Goal: Information Seeking & Learning: Learn about a topic

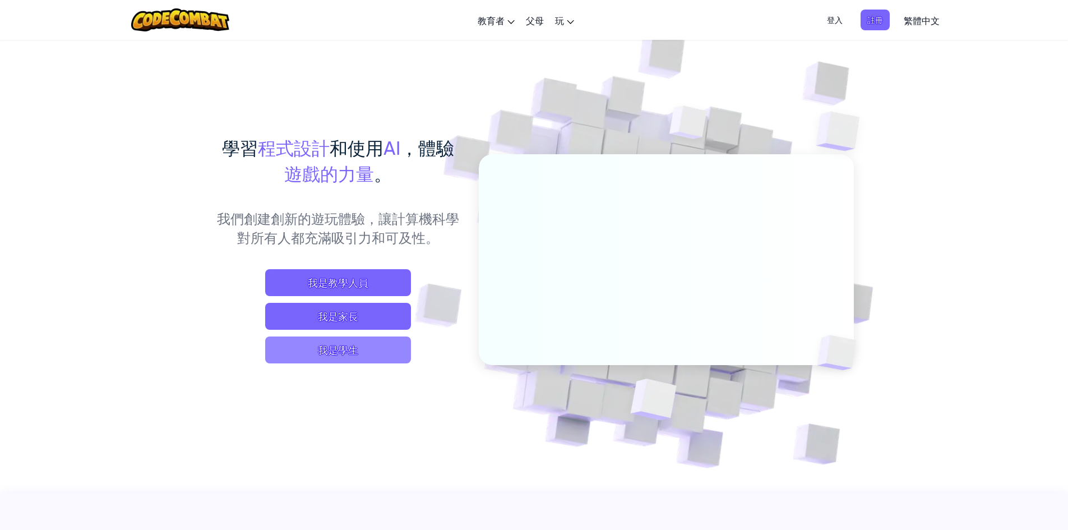
click at [365, 355] on span "我是學生" at bounding box center [338, 350] width 146 height 27
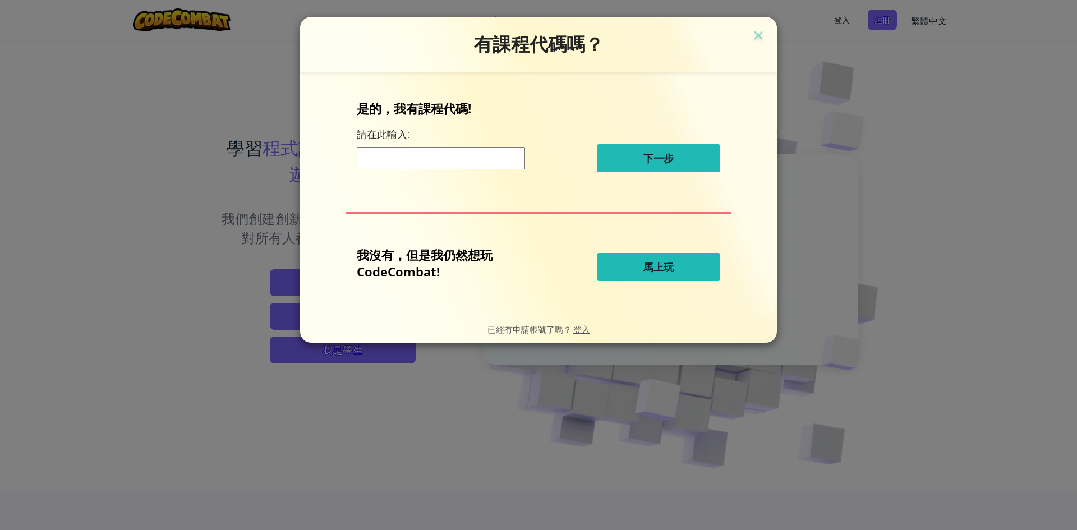
click at [639, 269] on button "馬上玩" at bounding box center [658, 267] width 123 height 28
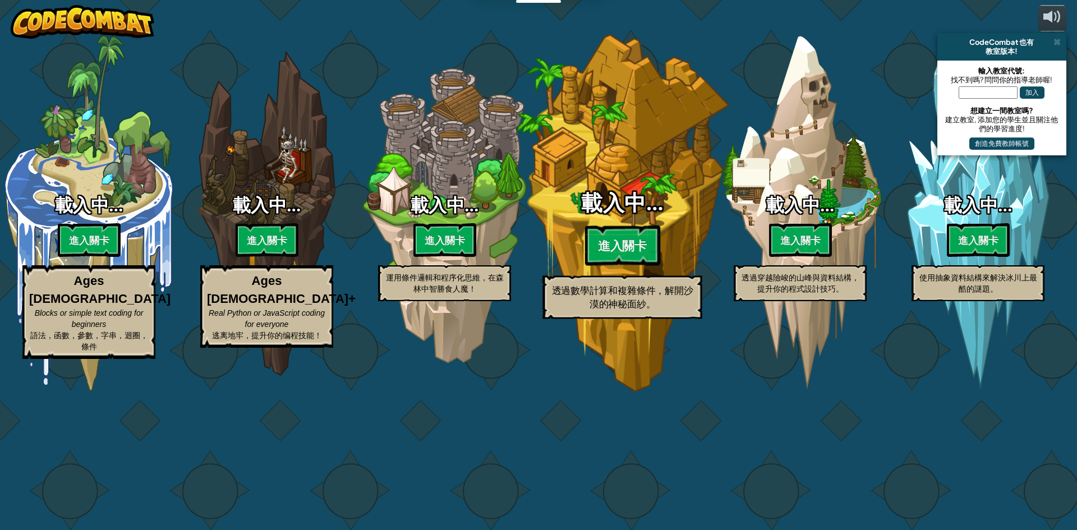
select select "zh-HANT"
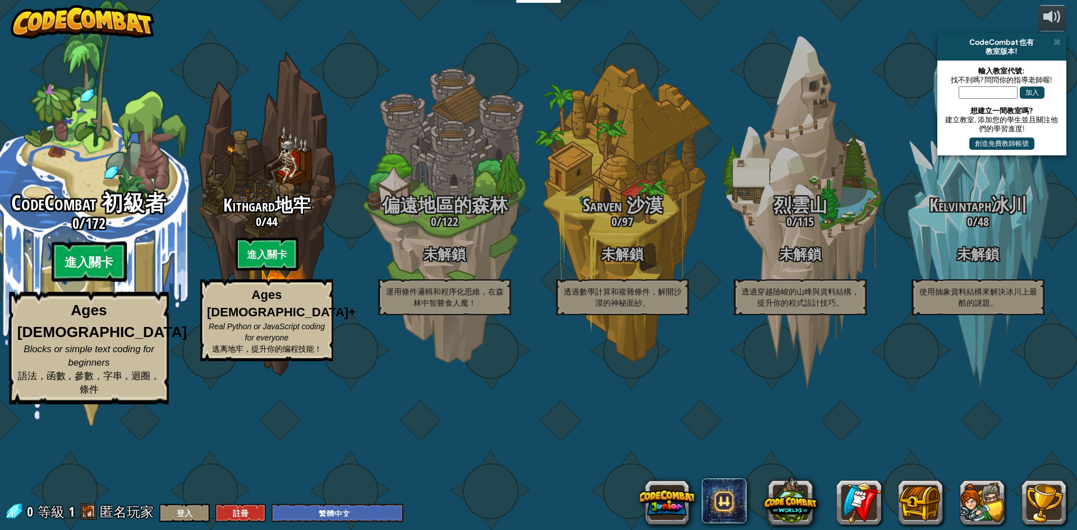
click at [93, 282] on btn "進入關卡" at bounding box center [88, 262] width 75 height 40
select select "zh-HANT"
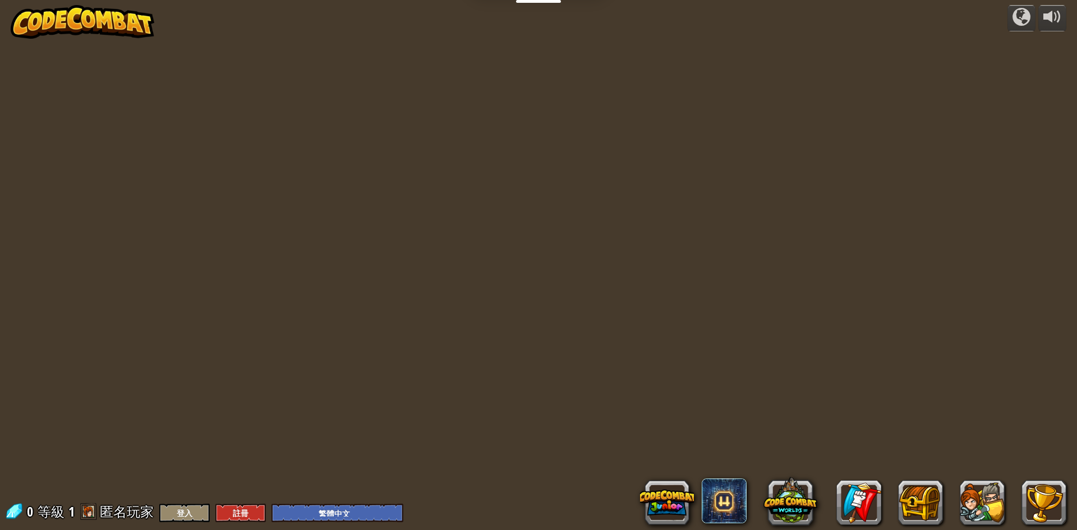
select select "zh-HANT"
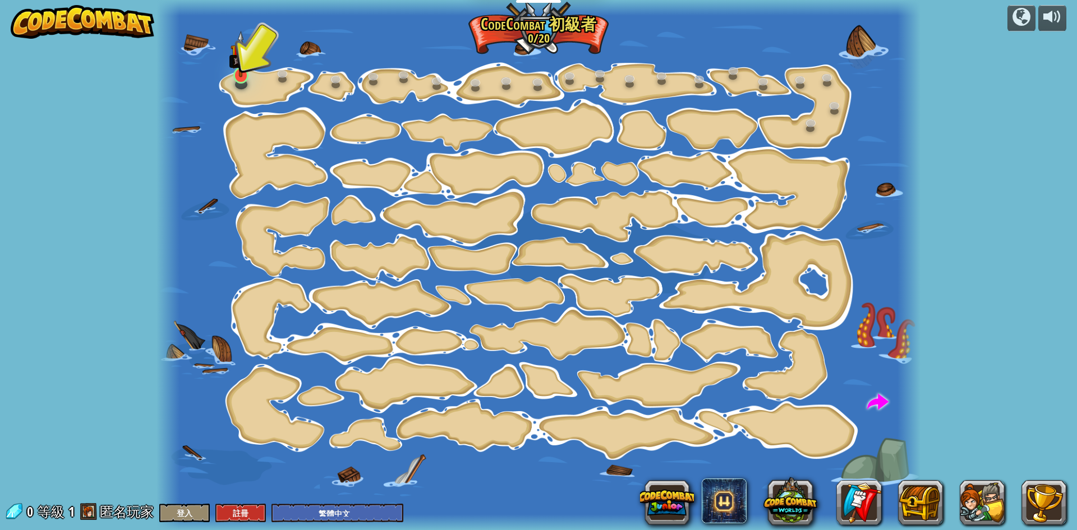
click at [238, 67] on img at bounding box center [241, 54] width 20 height 47
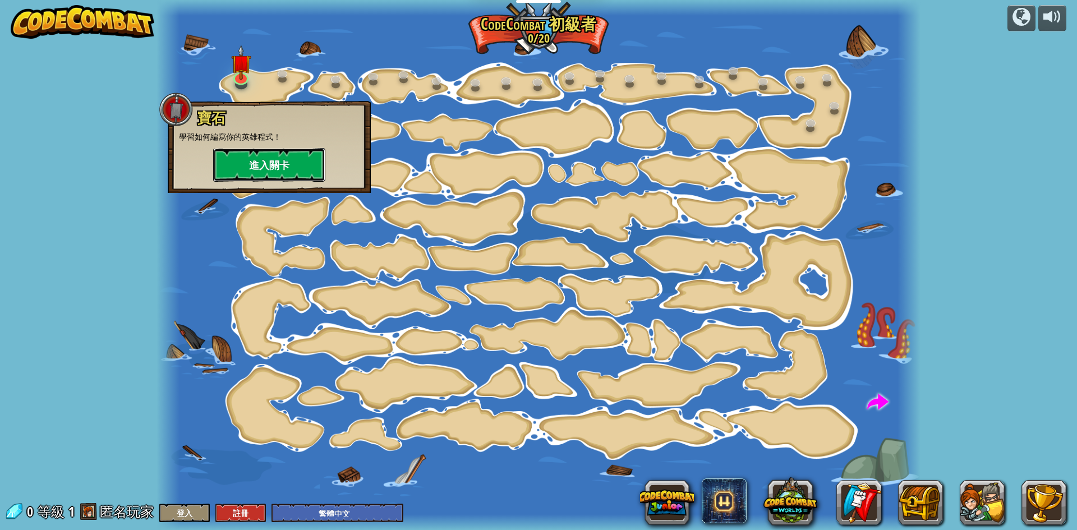
click at [277, 171] on button "進入關卡" at bounding box center [269, 165] width 112 height 34
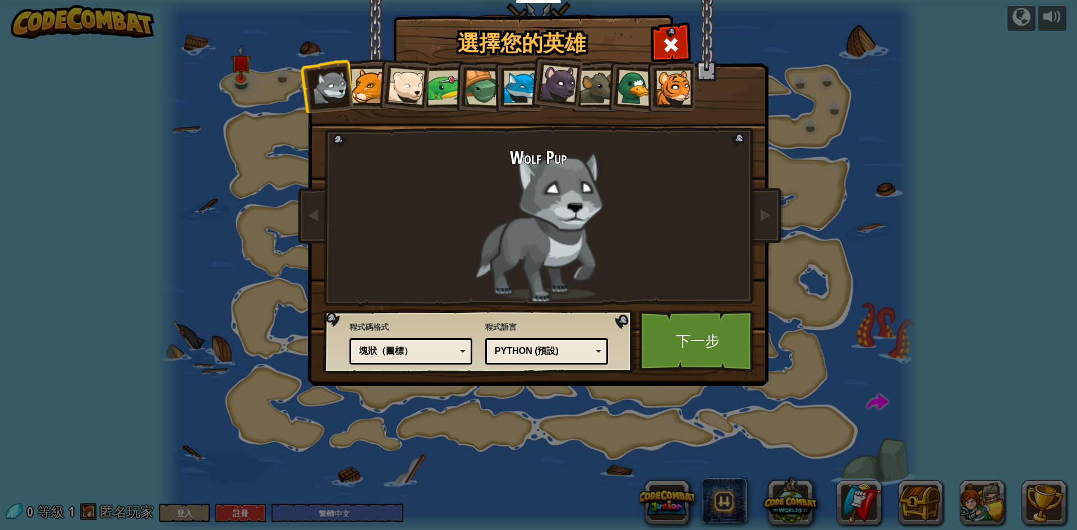
click at [576, 346] on div "Python (預設)" at bounding box center [543, 351] width 97 height 13
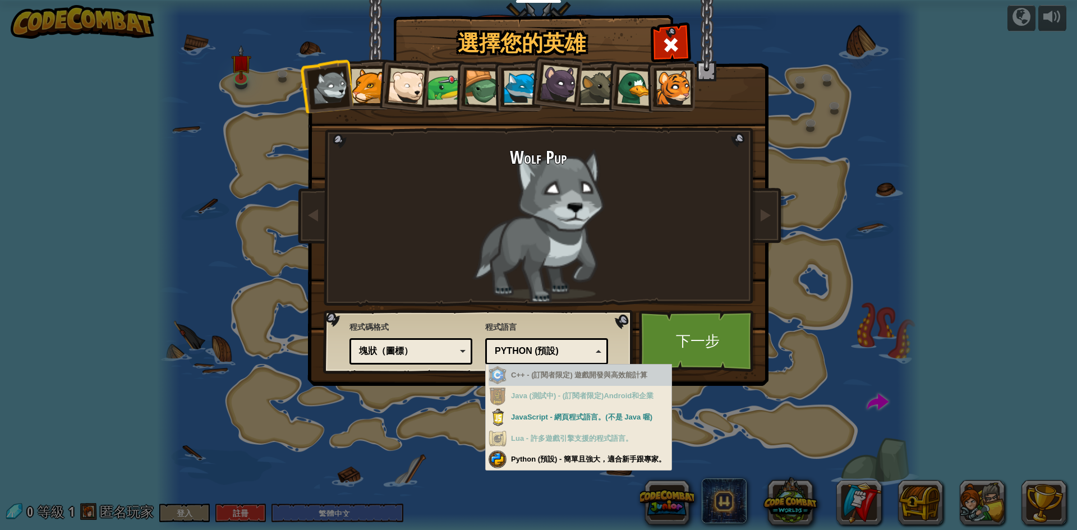
click at [566, 321] on span "程式語言" at bounding box center [546, 326] width 123 height 11
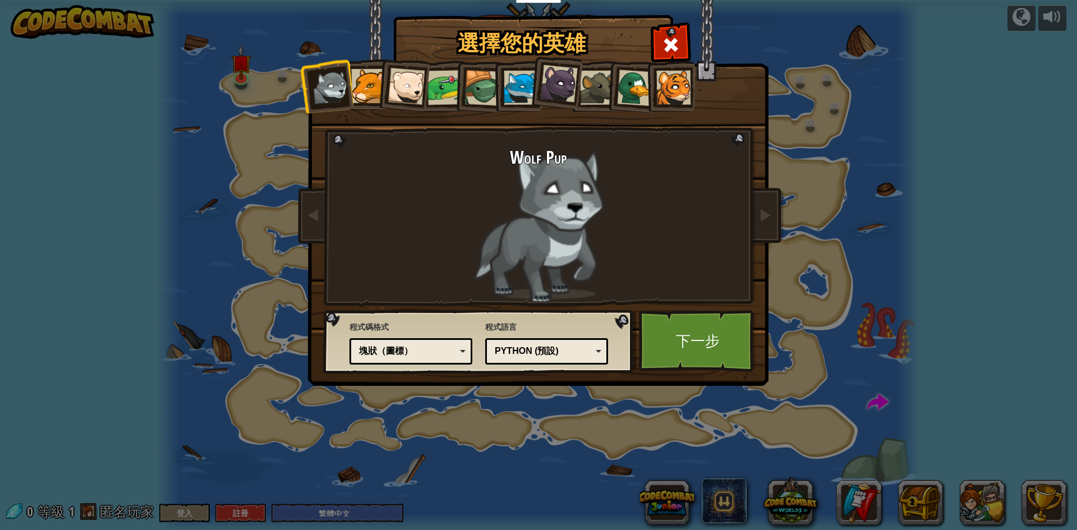
click at [554, 358] on div "Python (預設)" at bounding box center [546, 351] width 108 height 17
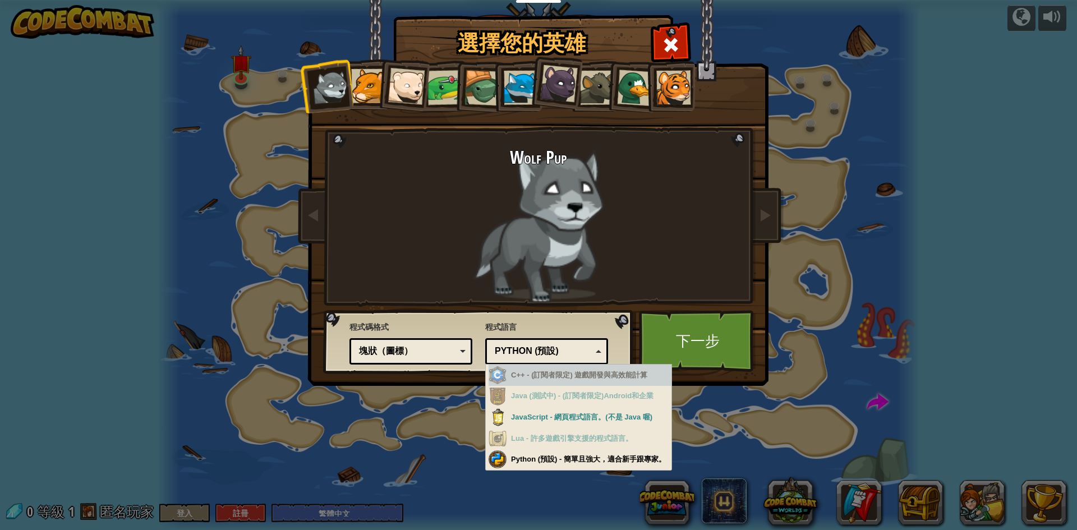
click at [555, 355] on div "Python (預設)" at bounding box center [543, 351] width 97 height 13
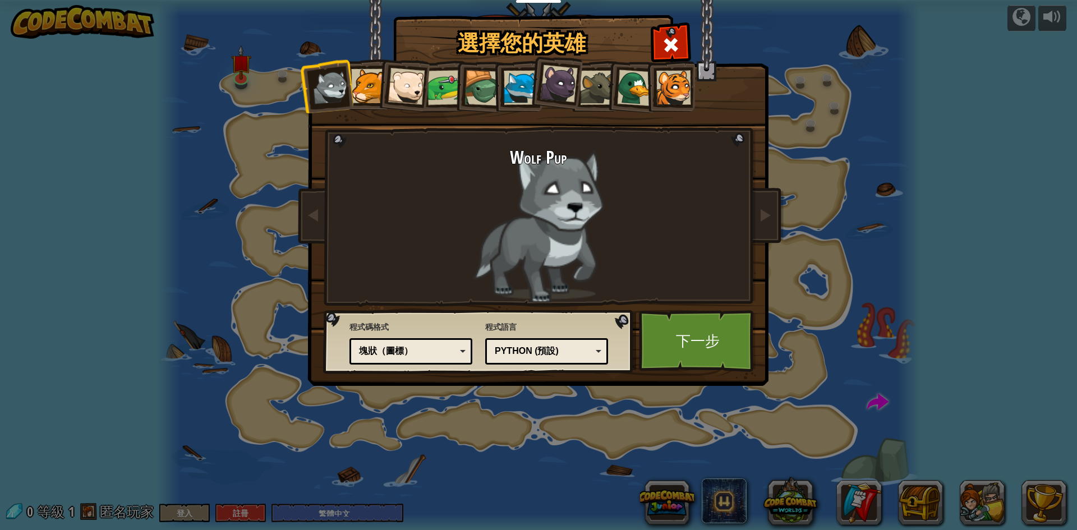
click at [453, 354] on div "塊狀（圖標）" at bounding box center [407, 351] width 97 height 13
click at [555, 165] on h2 "Wolf Pup" at bounding box center [538, 158] width 421 height 20
click at [356, 75] on div at bounding box center [368, 86] width 34 height 34
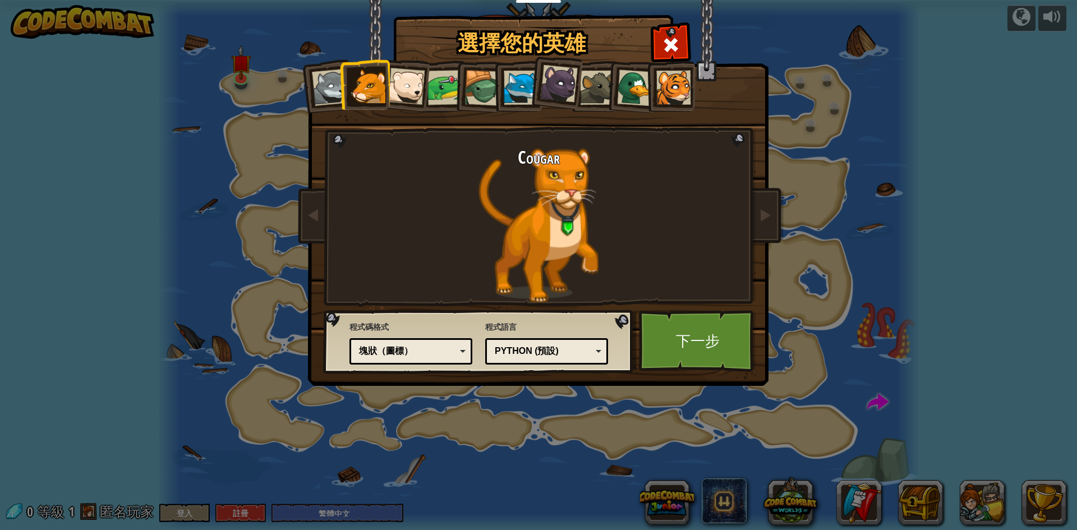
click at [661, 91] on div at bounding box center [673, 88] width 34 height 34
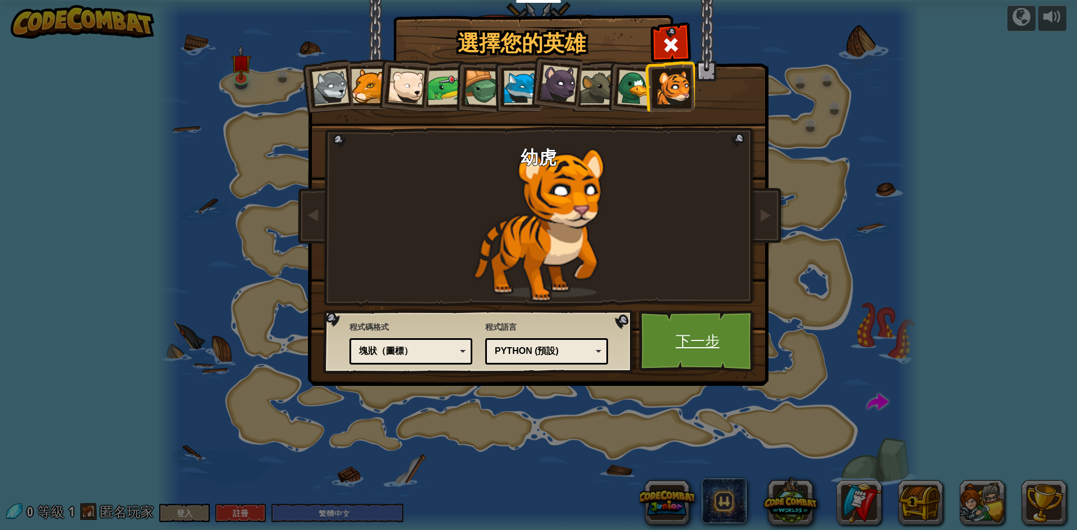
drag, startPoint x: 691, startPoint y: 320, endPoint x: 694, endPoint y: 331, distance: 11.2
click at [694, 331] on link "下一步" at bounding box center [697, 341] width 117 height 62
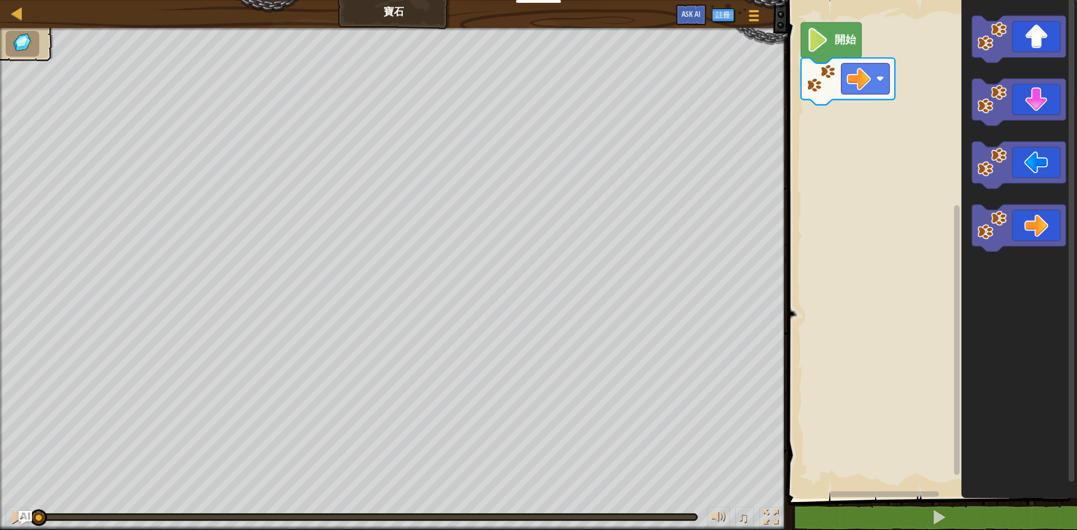
click at [876, 119] on div "開始" at bounding box center [930, 246] width 293 height 504
click at [826, 140] on div "開始" at bounding box center [930, 246] width 293 height 504
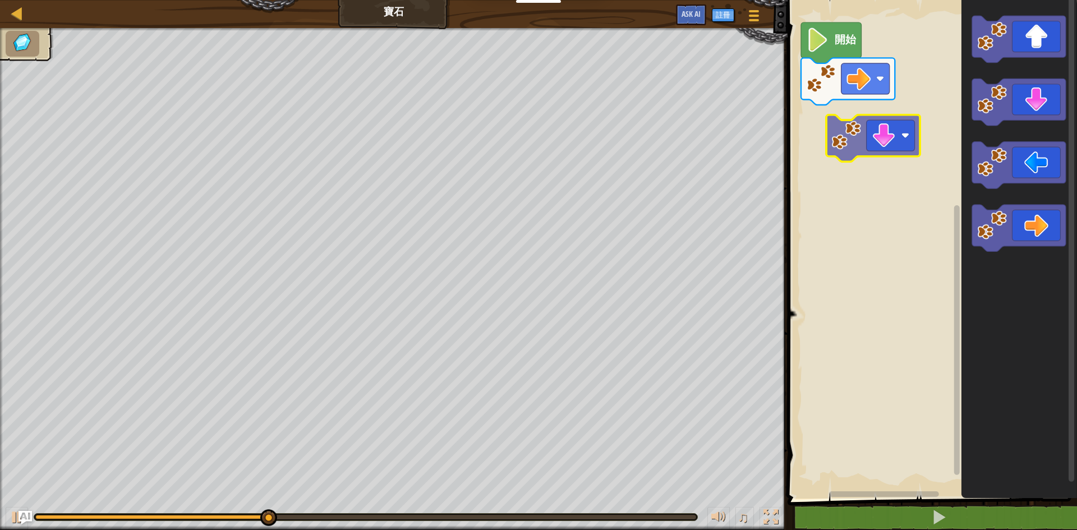
click at [845, 140] on div "開始" at bounding box center [930, 246] width 293 height 504
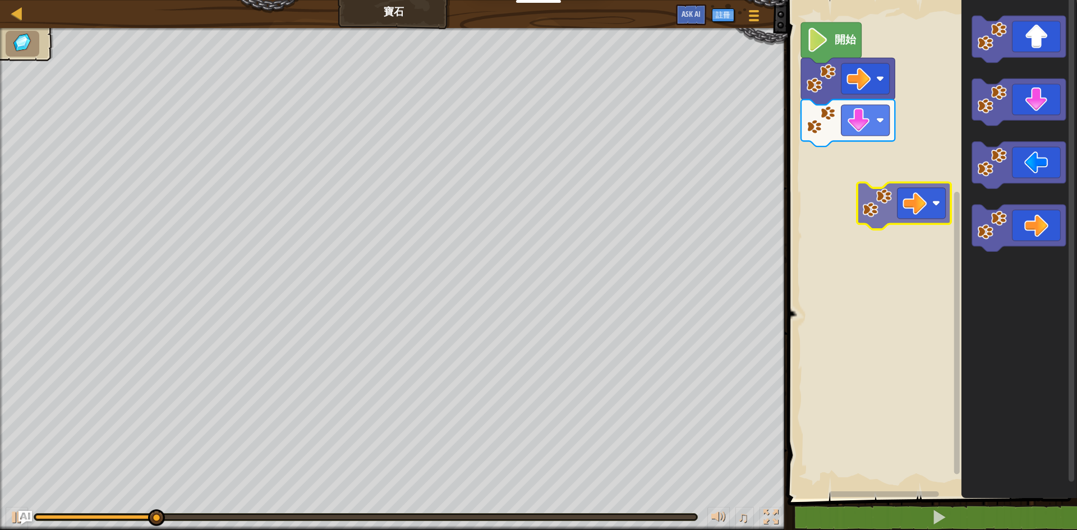
click at [854, 186] on div "開始" at bounding box center [930, 246] width 293 height 504
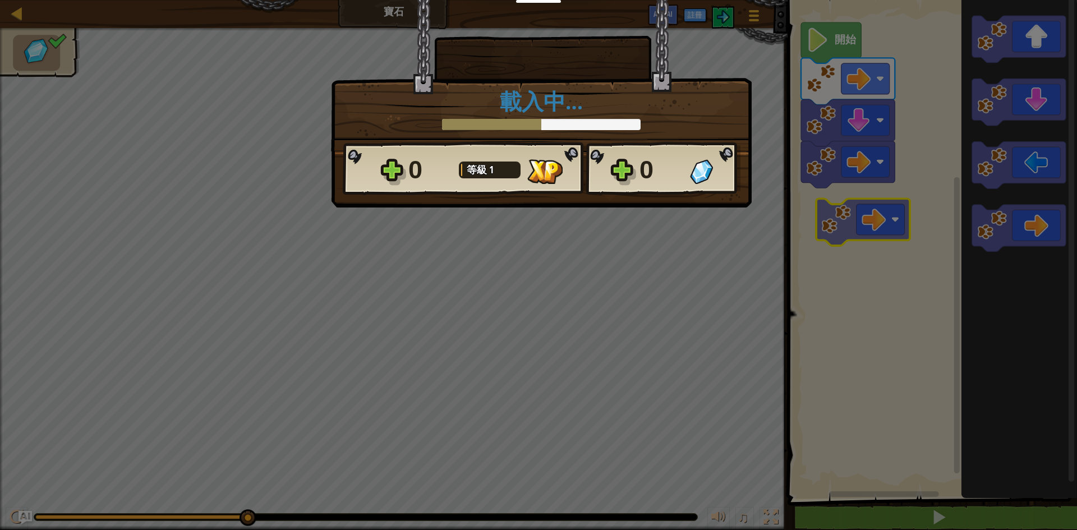
click at [840, 1] on body "教育者 創建免費帳號 學校和地區解決方案 教師工具包預覽 標準對齊 效能研究 成功故事 專業發展 編程一小時 贈款與資金資源 請求演示或報價 父母 玩 Cod…" at bounding box center [538, 0] width 1077 height 1
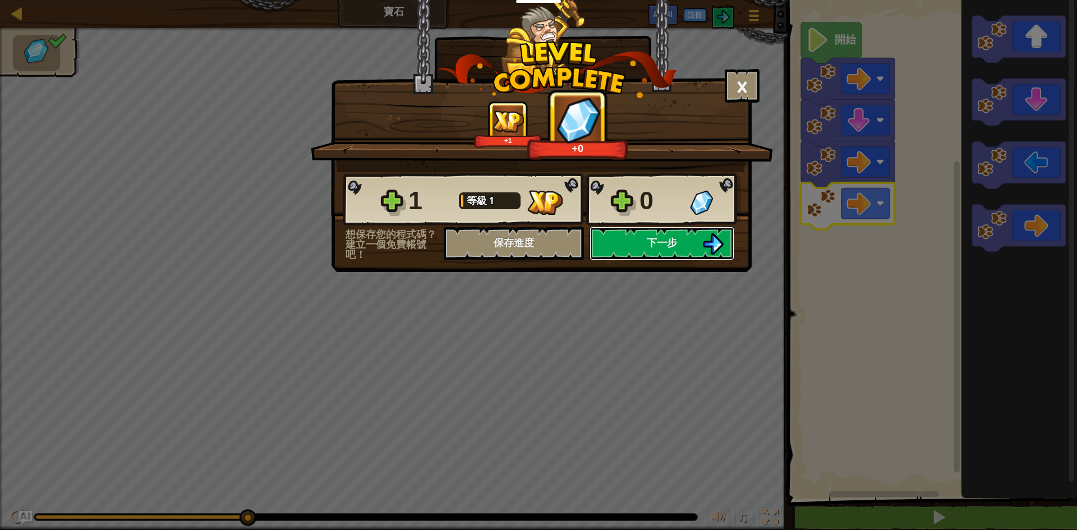
click at [639, 242] on button "下一步" at bounding box center [661, 244] width 145 height 34
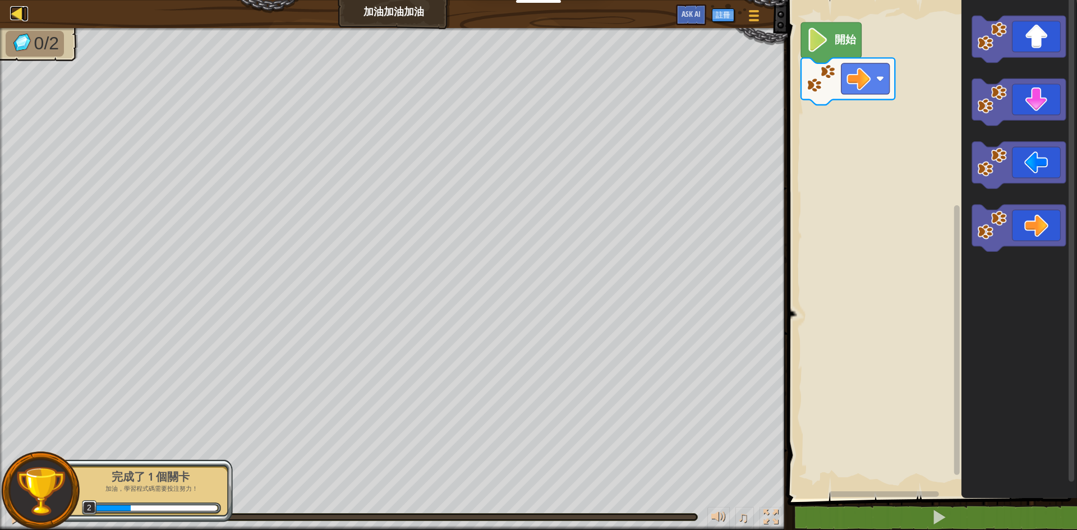
click at [15, 15] on div at bounding box center [17, 13] width 14 height 14
select select "zh-HANT"
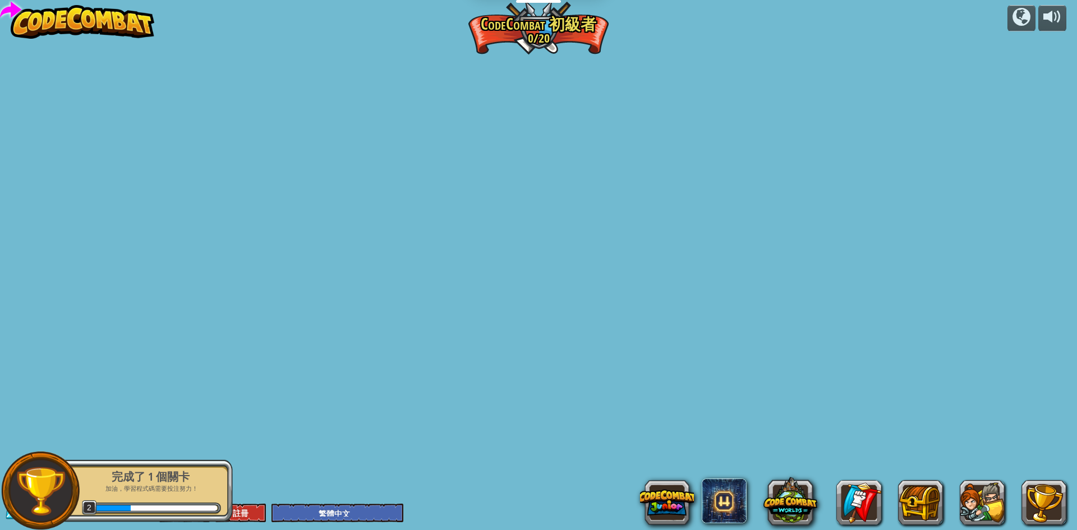
select select "zh-HANT"
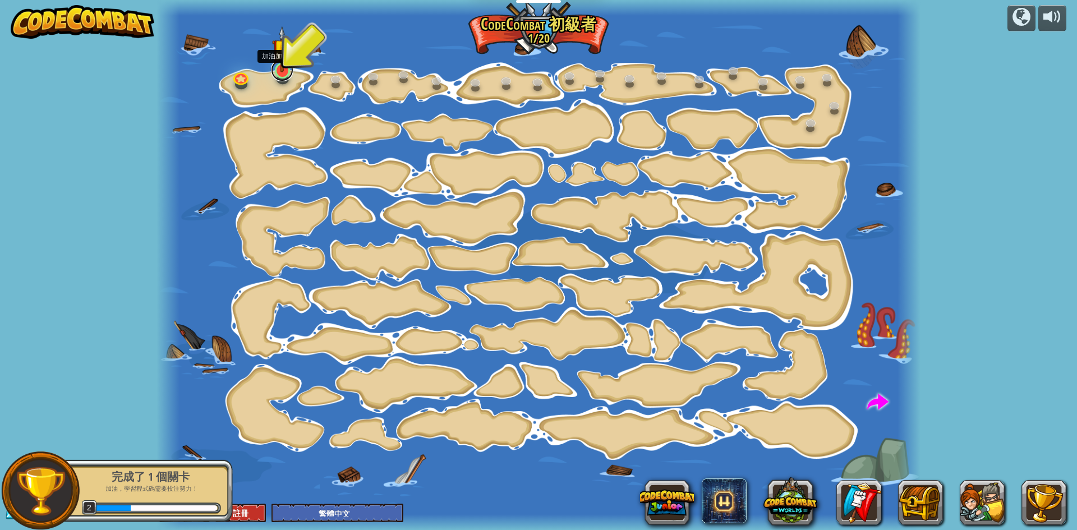
click at [285, 74] on link at bounding box center [282, 70] width 22 height 22
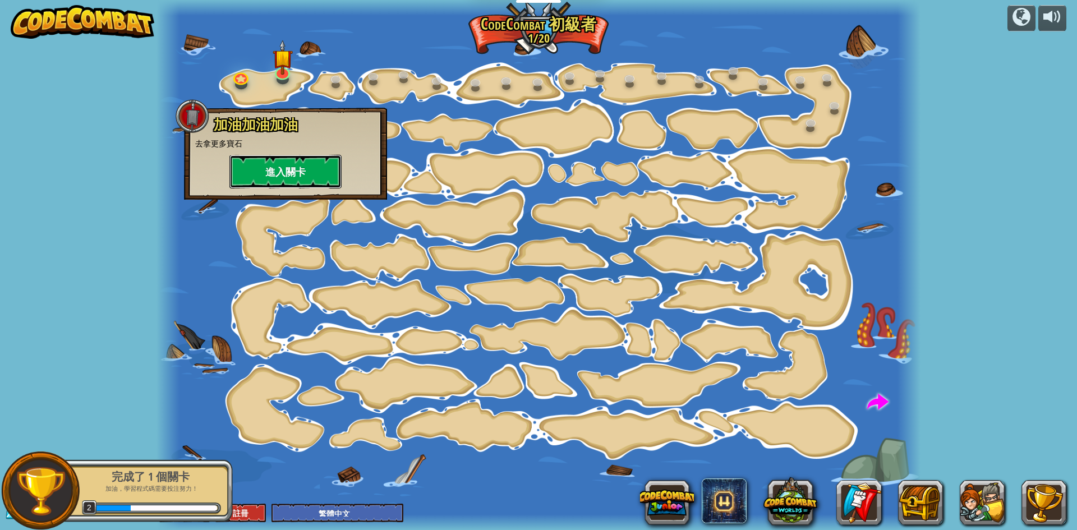
click at [316, 186] on button "進入關卡" at bounding box center [285, 172] width 112 height 34
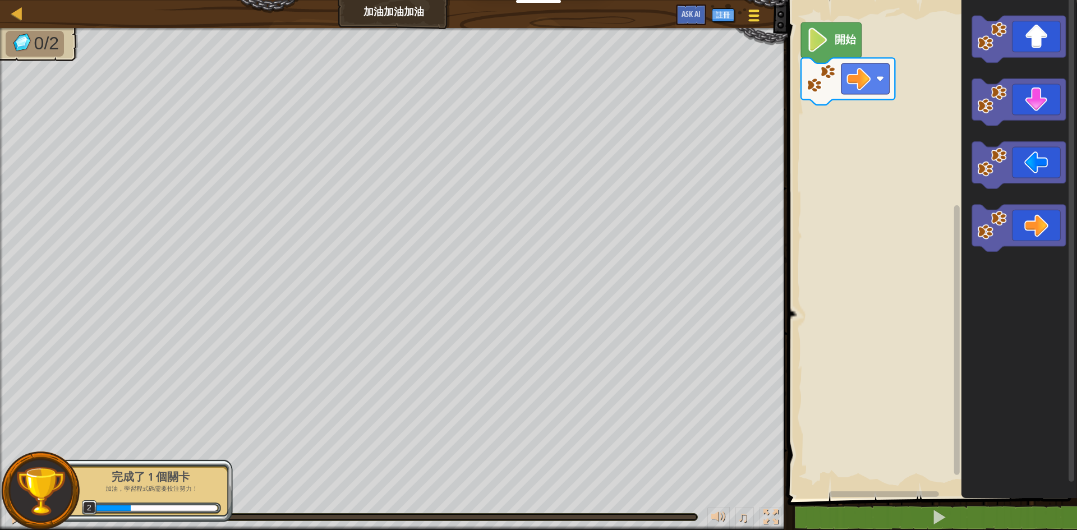
click at [761, 12] on div at bounding box center [753, 15] width 15 height 16
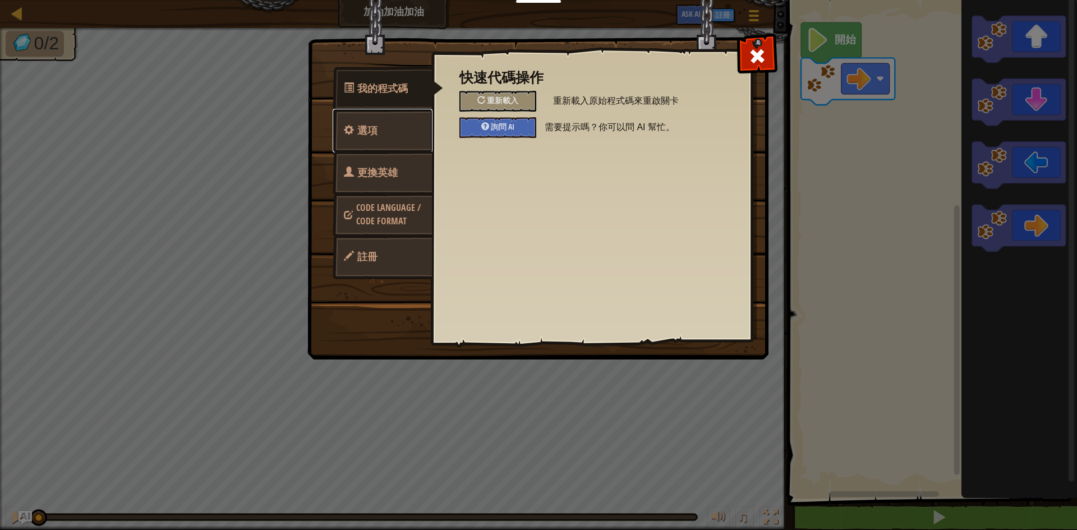
click at [402, 132] on link "選項" at bounding box center [383, 131] width 100 height 44
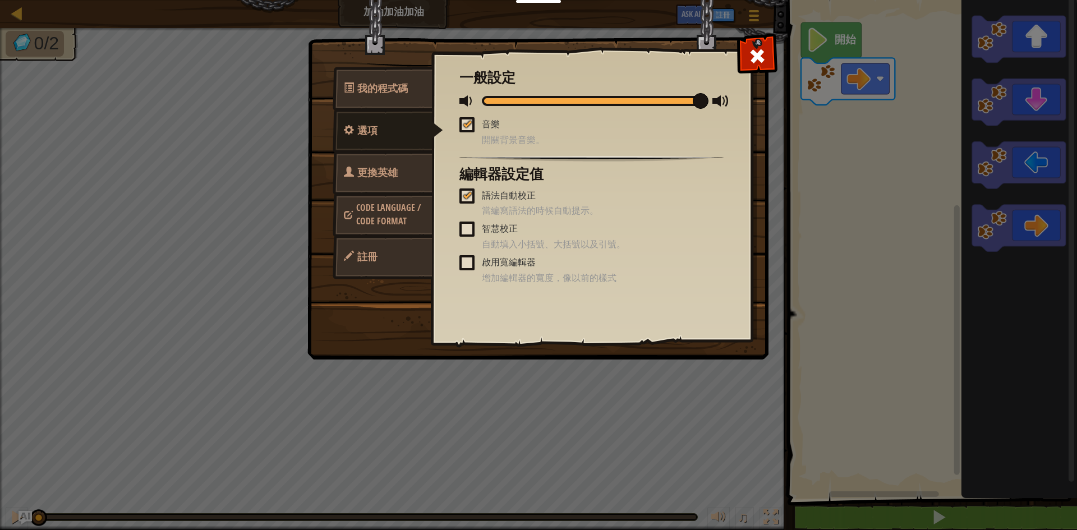
click at [380, 173] on span "更換英雄" at bounding box center [377, 172] width 40 height 14
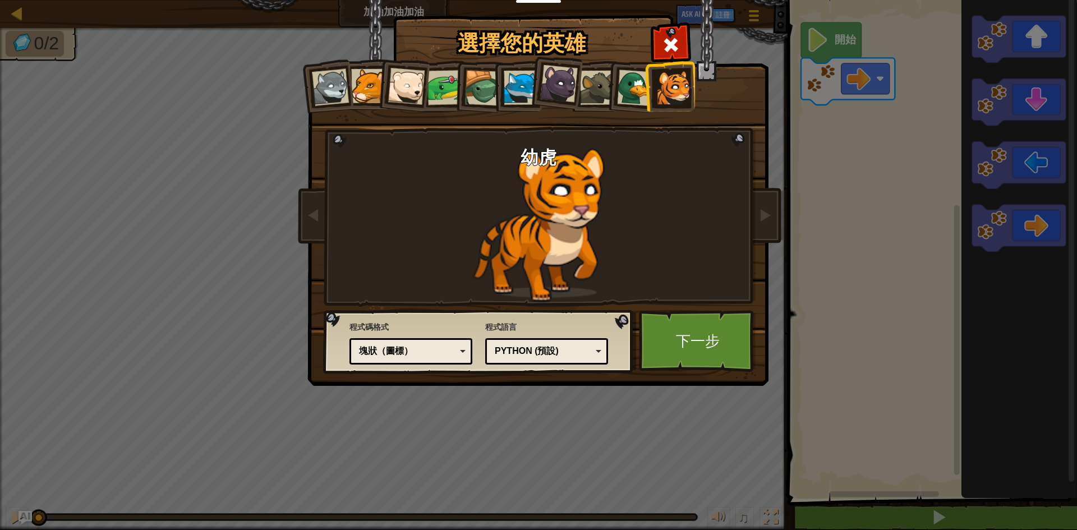
click at [448, 350] on div "塊狀（圖標）" at bounding box center [407, 351] width 97 height 13
click at [703, 351] on link "下一步" at bounding box center [697, 341] width 117 height 62
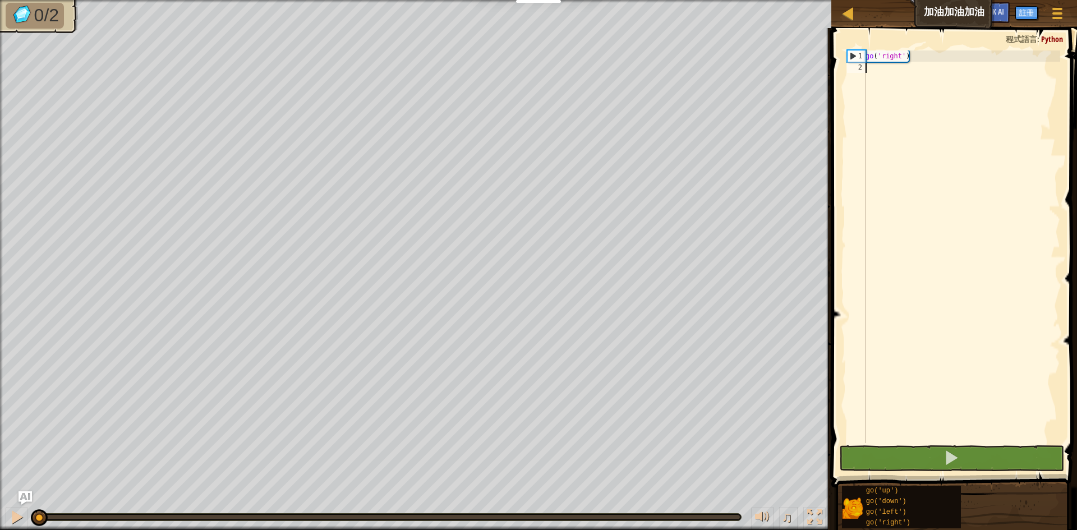
click at [888, 95] on div "go ( 'right' )" at bounding box center [961, 257] width 197 height 415
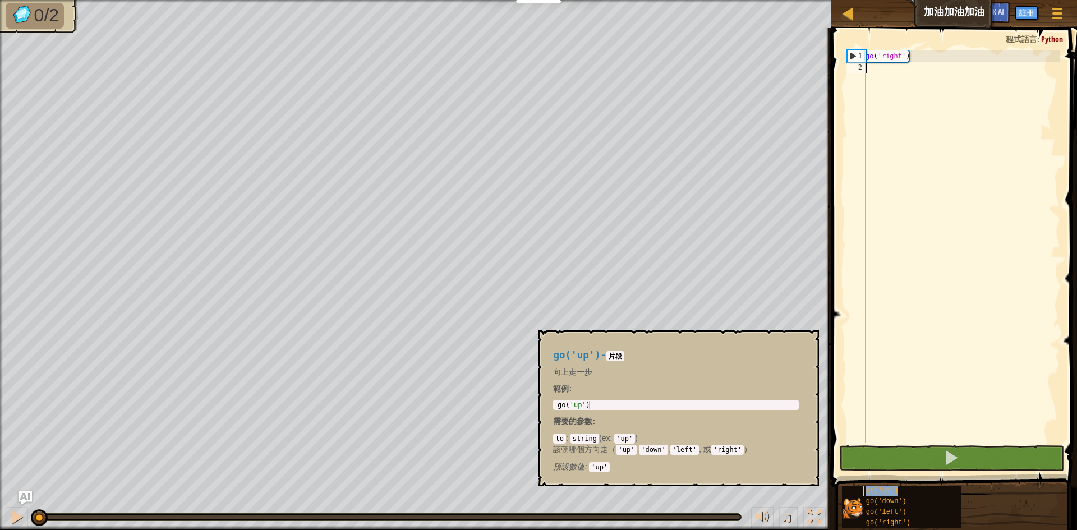
click at [905, 494] on div "go('up')" at bounding box center [917, 491] width 108 height 11
click at [905, 520] on span "go('right')" at bounding box center [888, 523] width 44 height 8
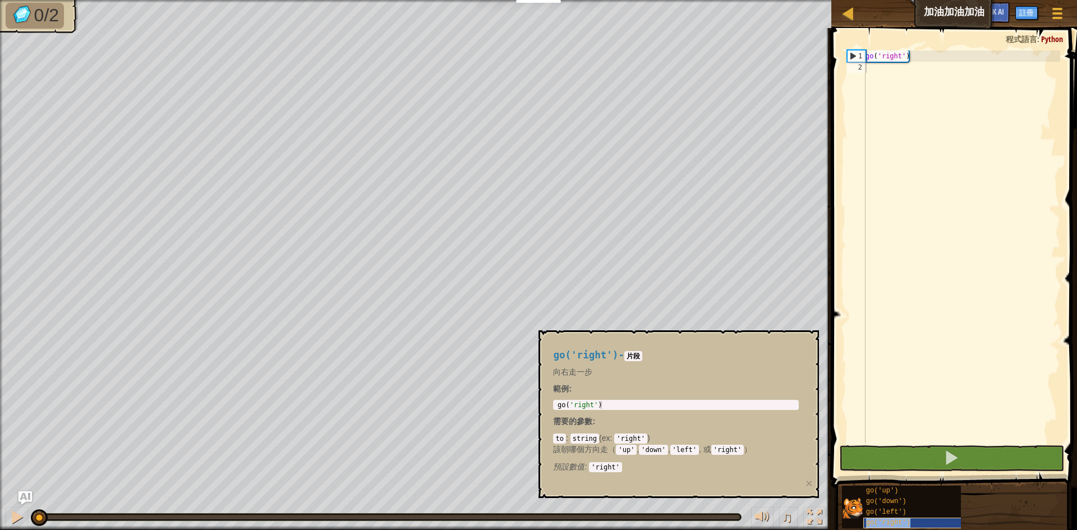
click at [905, 520] on span "go('right')" at bounding box center [888, 523] width 44 height 8
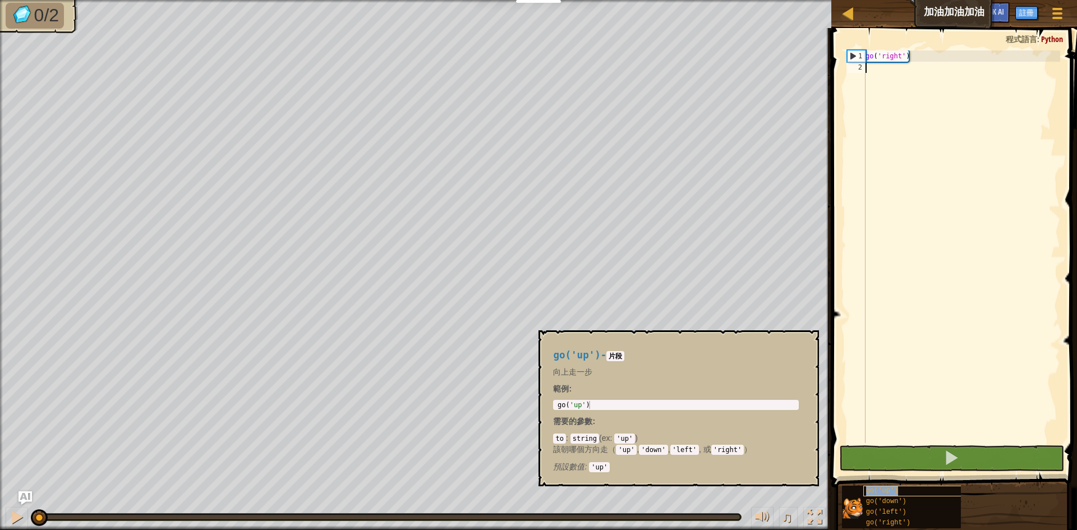
click at [909, 492] on div "go('up')" at bounding box center [917, 491] width 108 height 11
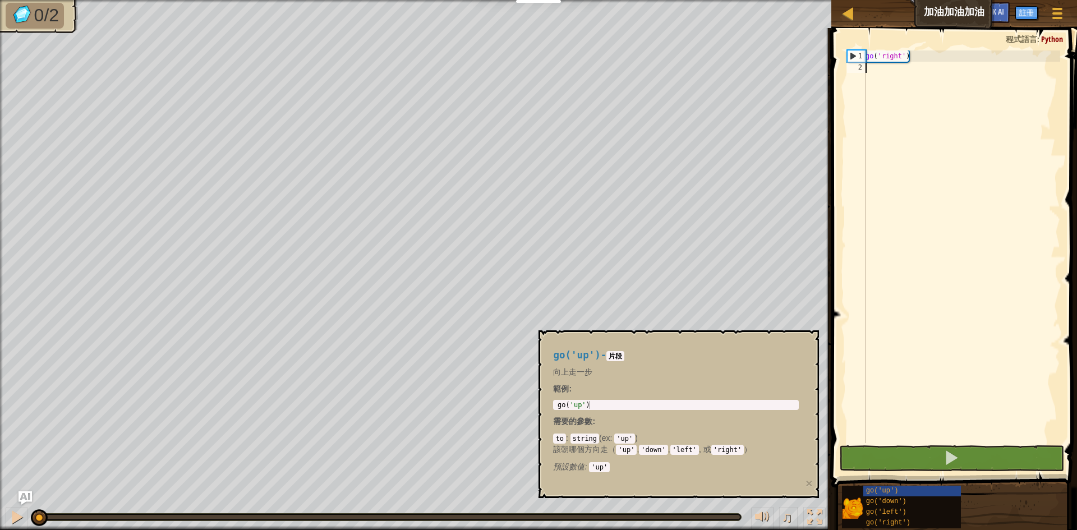
drag, startPoint x: 909, startPoint y: 492, endPoint x: 975, endPoint y: 279, distance: 223.7
click at [975, 279] on div "go ( 'right' )" at bounding box center [961, 257] width 197 height 415
drag, startPoint x: 925, startPoint y: 62, endPoint x: 847, endPoint y: 56, distance: 78.2
click at [847, 56] on div "1 2 go ( 'right' ) הההההההההההההההההההההההההההההההההההההההההההההההההההההההההההה…" at bounding box center [952, 246] width 215 height 393
type textarea "go('right')"
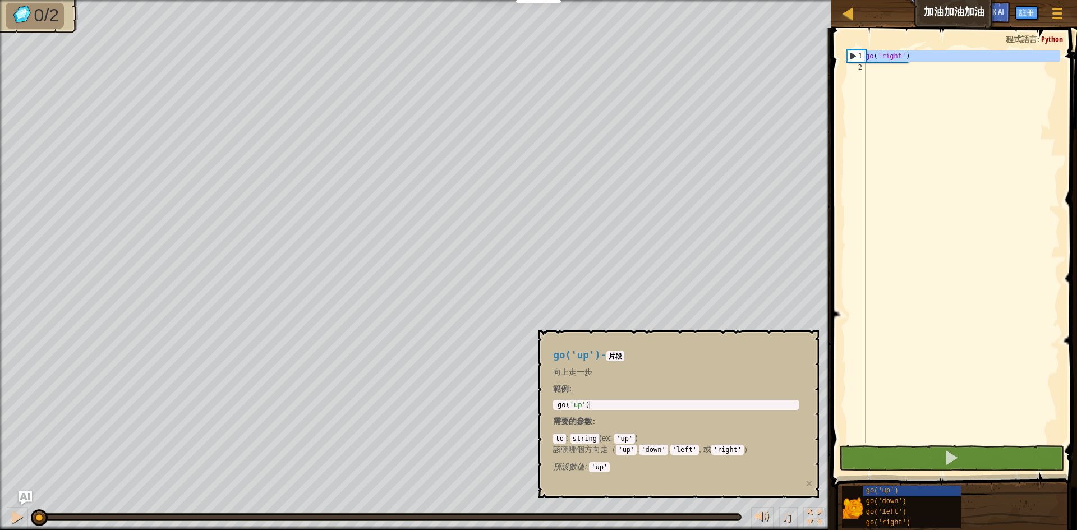
click at [935, 131] on div "go ( 'right' )" at bounding box center [961, 246] width 197 height 393
paste textarea "go('right')"
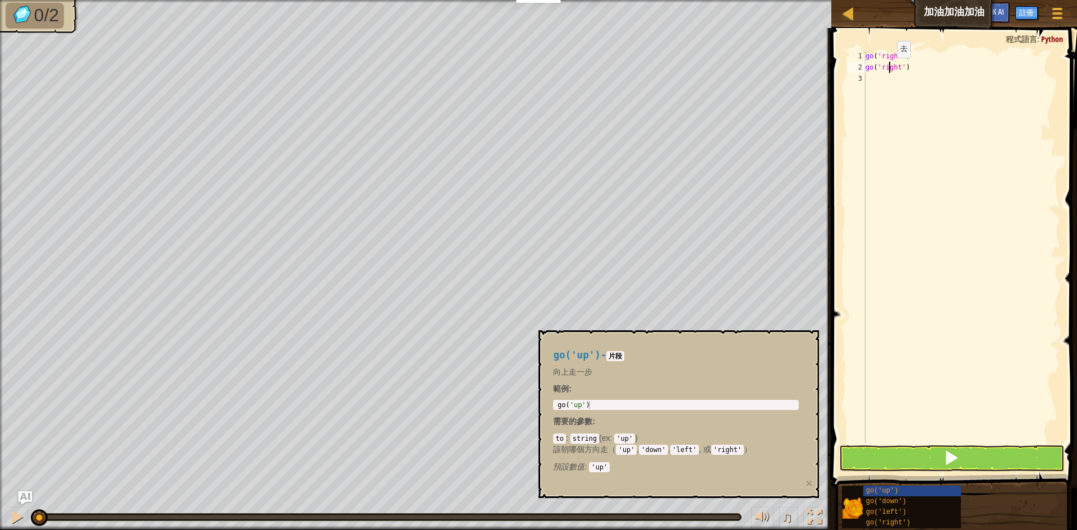
click at [887, 69] on div "go ( 'right' ) go ( 'right' )" at bounding box center [961, 257] width 197 height 415
type textarea "go('right')"
click at [887, 69] on div "go ( 'right' ) go ( 'right' )" at bounding box center [961, 257] width 197 height 415
click at [908, 82] on div "go ( 'right' ) go ( 'right' )" at bounding box center [961, 257] width 197 height 415
paste textarea "go('right')"
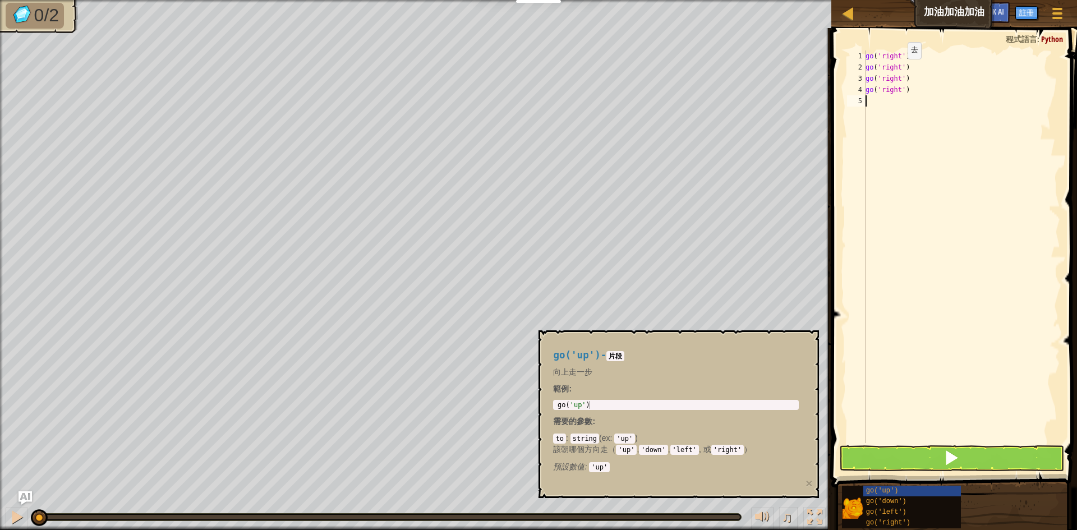
click at [897, 71] on div "go ( 'right' ) go ( 'right' ) go ( 'right' ) go ( 'right' )" at bounding box center [961, 257] width 197 height 415
type textarea "go('up')"
click at [936, 154] on div "go ( 'right' ) go ( 'up' ) go ( 'right' ) go ( 'right' )" at bounding box center [961, 257] width 197 height 415
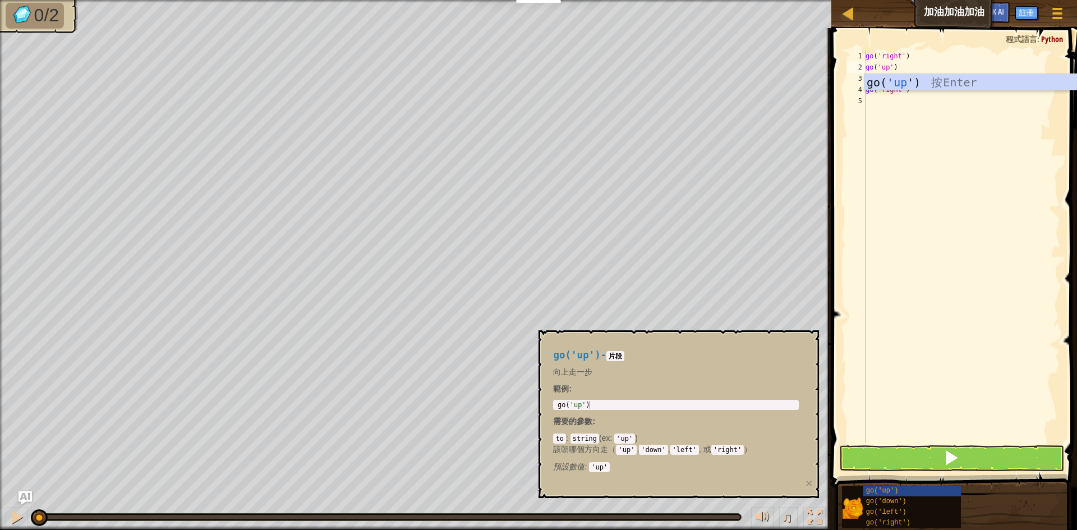
scroll to position [2, 0]
click at [887, 74] on div "go ( 'right' ) go ( 'up' ) go ( 'right' ) go ( 'right' )" at bounding box center [961, 257] width 197 height 415
type textarea "go('right')"
click at [887, 74] on div "go ( 'right' ) go ( 'up' ) go ( 'right' ) go ( 'right' )" at bounding box center [961, 257] width 197 height 415
click at [909, 112] on div "go ( 'right' ) go ( 'up' ) go ( 'right' ) go ( 'right' )" at bounding box center [961, 257] width 197 height 415
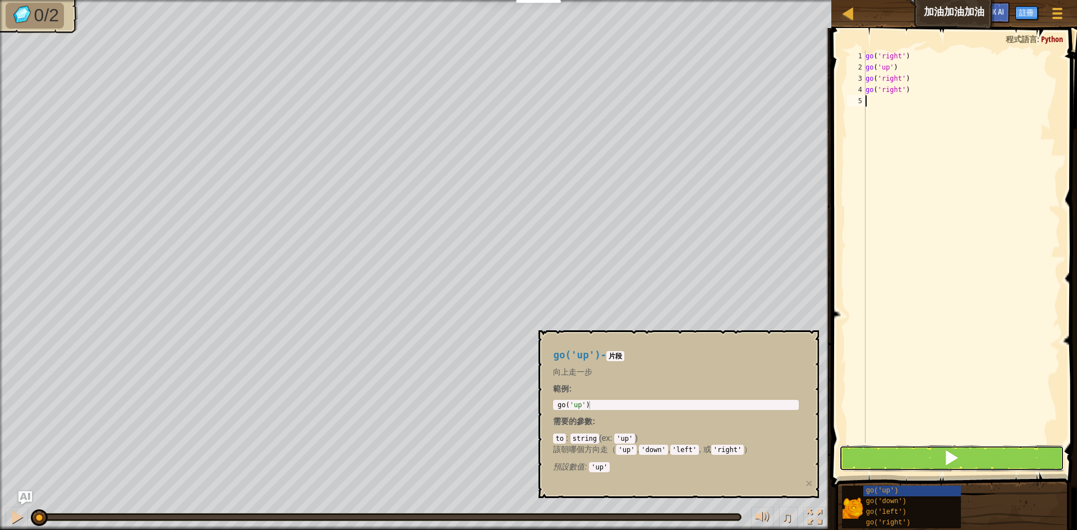
click at [953, 455] on span at bounding box center [951, 458] width 16 height 16
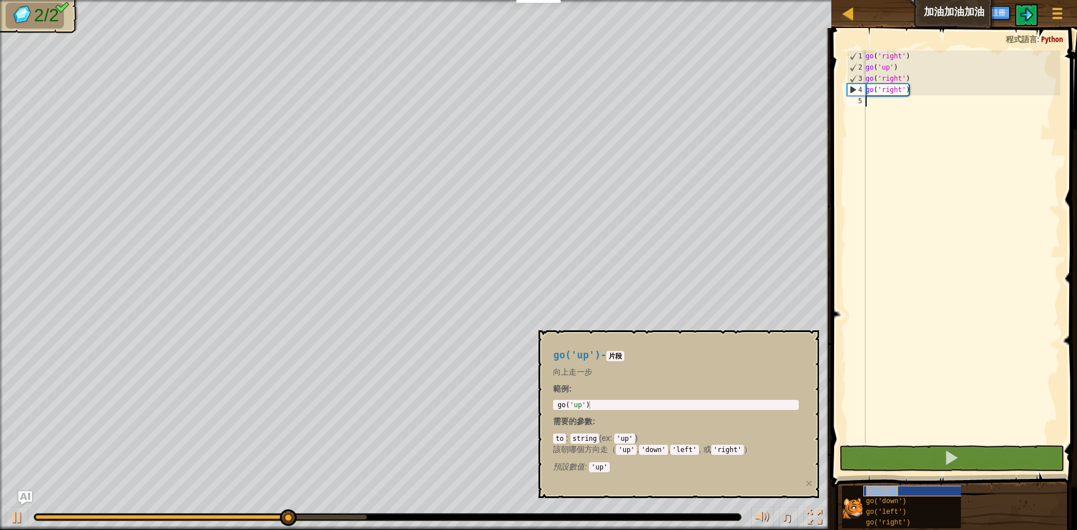
click at [881, 491] on span "go('up')" at bounding box center [882, 491] width 33 height 8
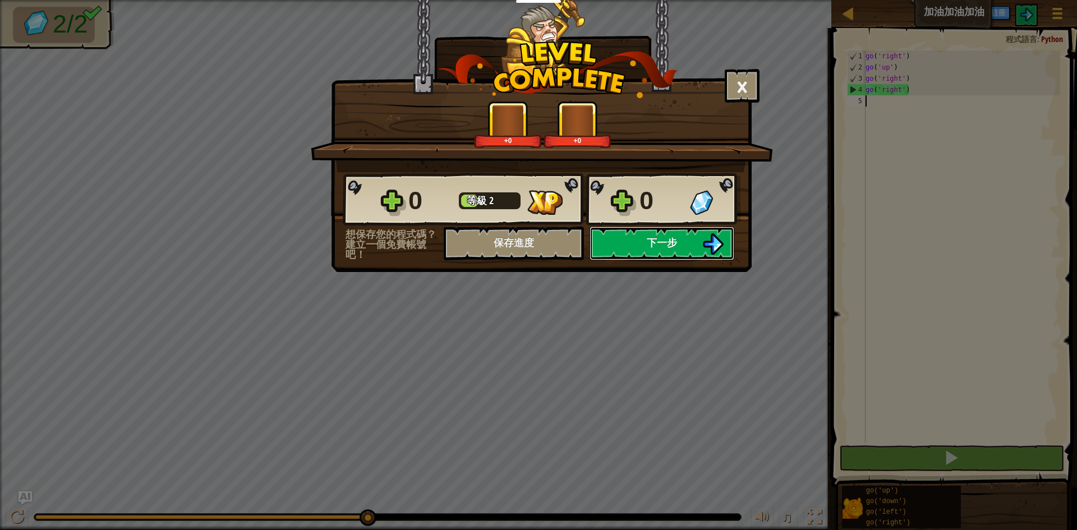
click at [665, 244] on span "下一步" at bounding box center [662, 243] width 30 height 14
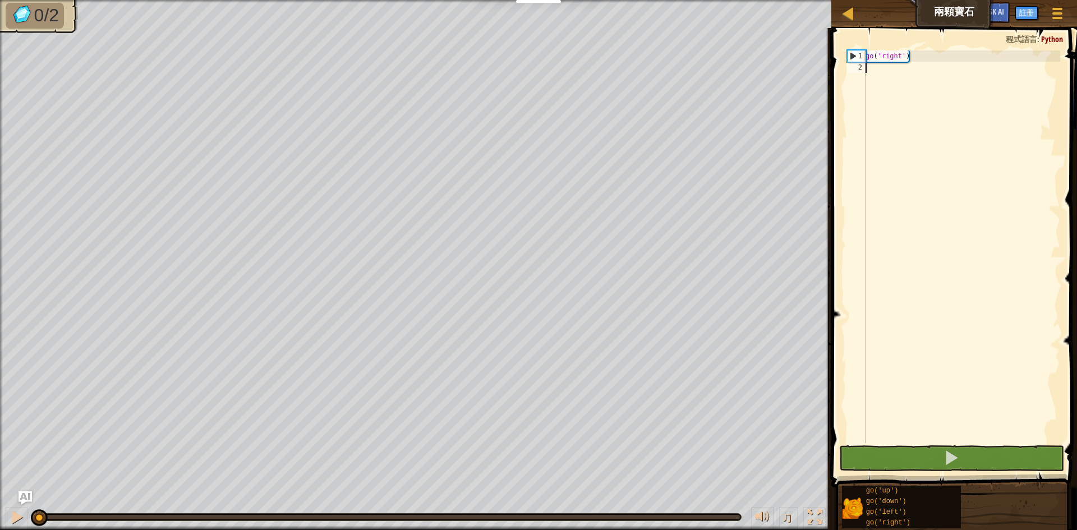
click at [918, 90] on div "go ( 'right' )" at bounding box center [961, 257] width 197 height 415
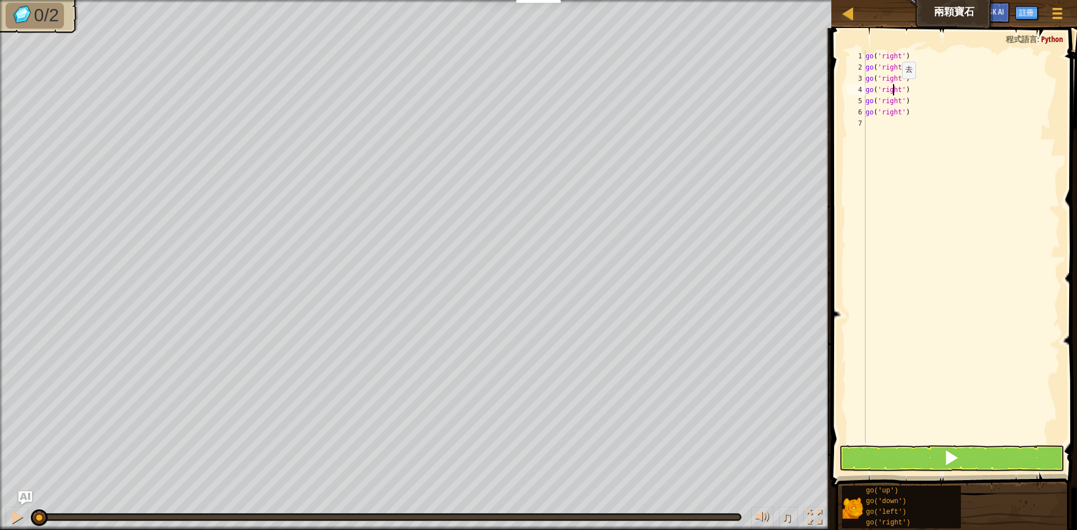
click at [892, 90] on div "go ( 'right' ) go ( 'right' ) go ( 'right' ) go ( 'right' ) go ( 'right' ) go (…" at bounding box center [961, 257] width 197 height 415
type textarea "go('up')"
click at [904, 170] on div "go ( 'right' ) go ( 'right' ) go ( 'right' ) go ( 'up' ) go ( 'right' ) go ( 'r…" at bounding box center [961, 257] width 197 height 415
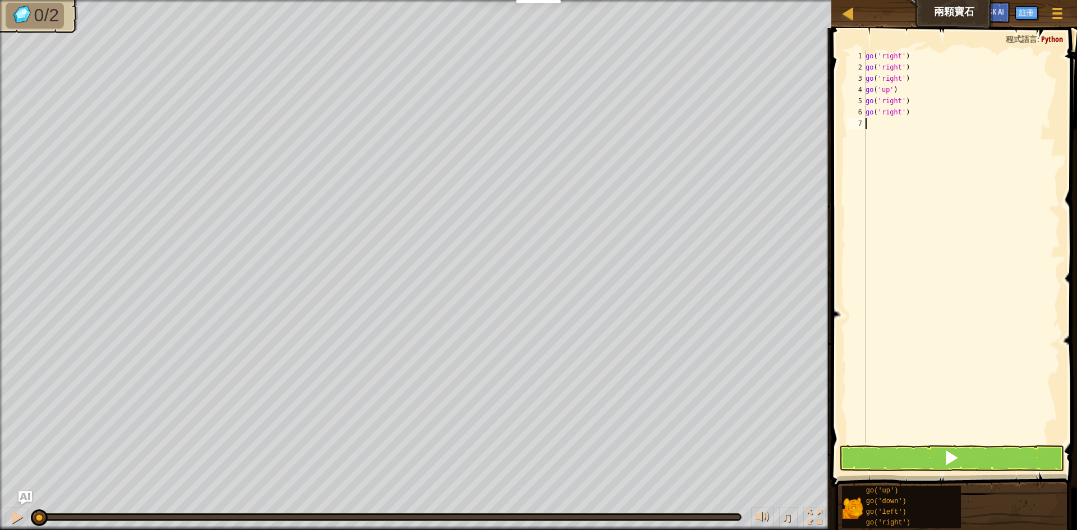
scroll to position [2, 0]
click at [888, 104] on div "go ( 'right' ) go ( 'right' ) go ( 'right' ) go ( 'up' ) go ( 'right' ) go ( 'r…" at bounding box center [961, 257] width 197 height 415
click at [886, 114] on div "go ( 'right' ) go ( 'right' ) go ( 'right' ) go ( 'up' ) go ( 'down go ( 'right…" at bounding box center [961, 257] width 197 height 415
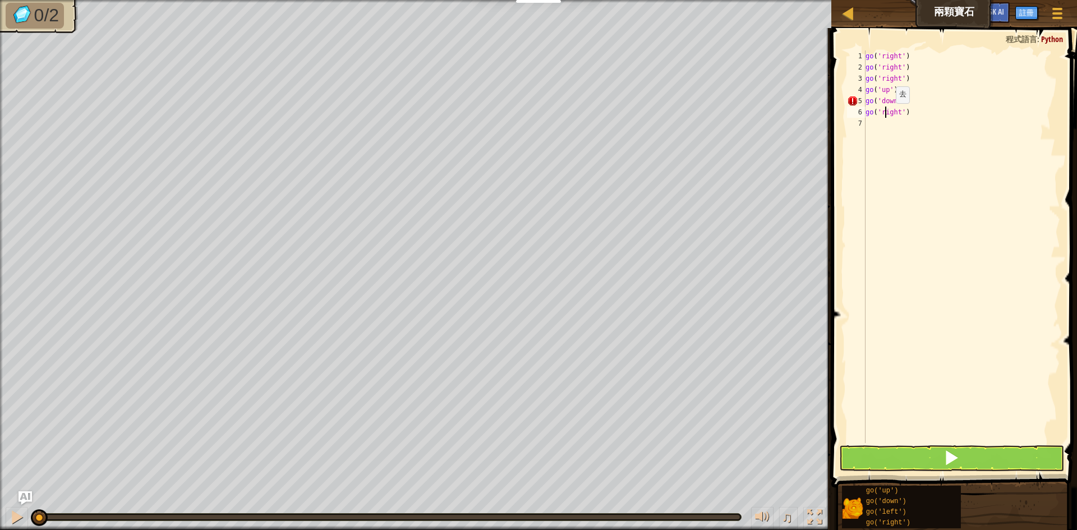
click at [886, 114] on div "go ( 'right' ) go ( 'right' ) go ( 'right' ) go ( 'up' ) go ( 'down go ( 'right…" at bounding box center [961, 257] width 197 height 415
click at [918, 108] on div "go ( 'right' ) go ( 'right' ) go ( 'right' ) go ( 'up' ) go ( 'down go ( 'down" at bounding box center [961, 257] width 197 height 415
click at [906, 101] on div "go ( 'right' ) go ( 'right' ) go ( 'right' ) go ( 'up' ) go ( 'down go ( 'down" at bounding box center [961, 257] width 197 height 415
click at [912, 111] on div "go ( 'right' ) go ( 'right' ) go ( 'right' ) go ( 'up' ) go ( 'down' ) go ( 'do…" at bounding box center [961, 257] width 197 height 415
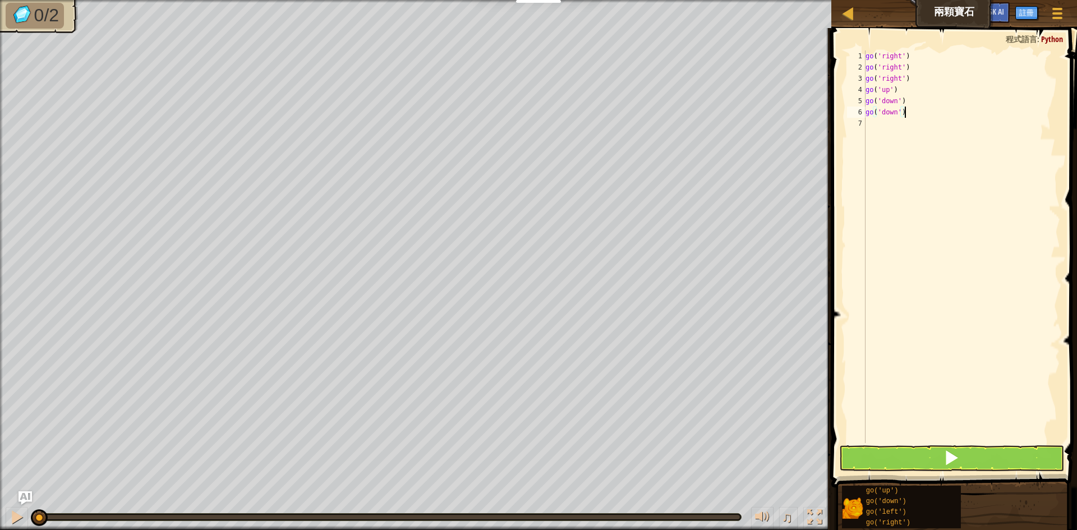
type textarea "go('down')"
click at [947, 459] on span at bounding box center [951, 458] width 16 height 16
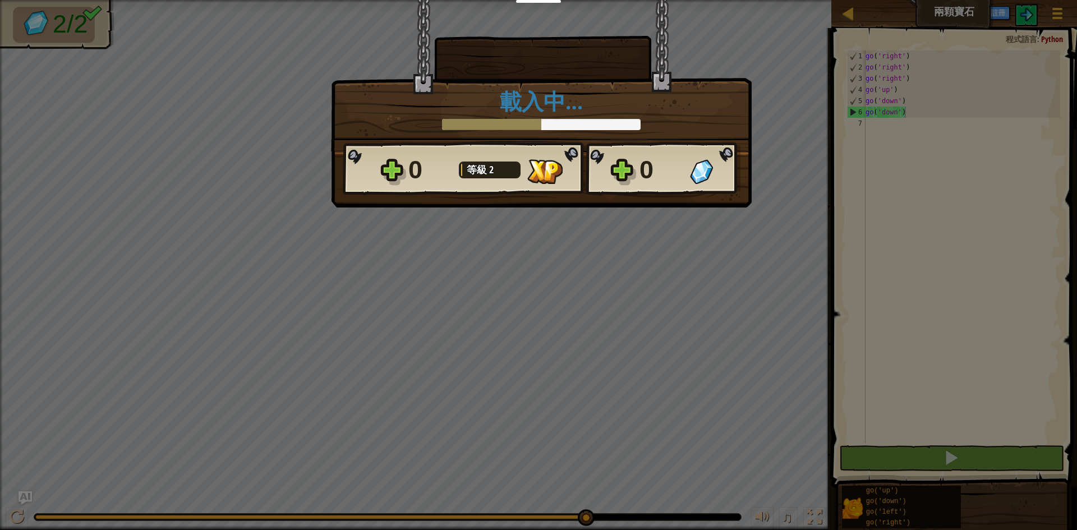
scroll to position [6, 39]
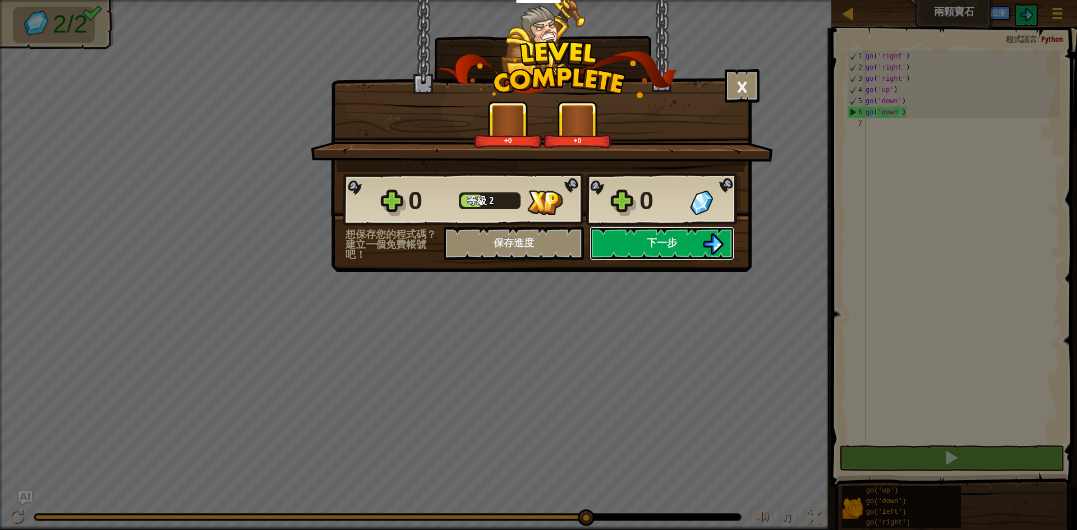
click at [646, 255] on button "下一步" at bounding box center [661, 244] width 145 height 34
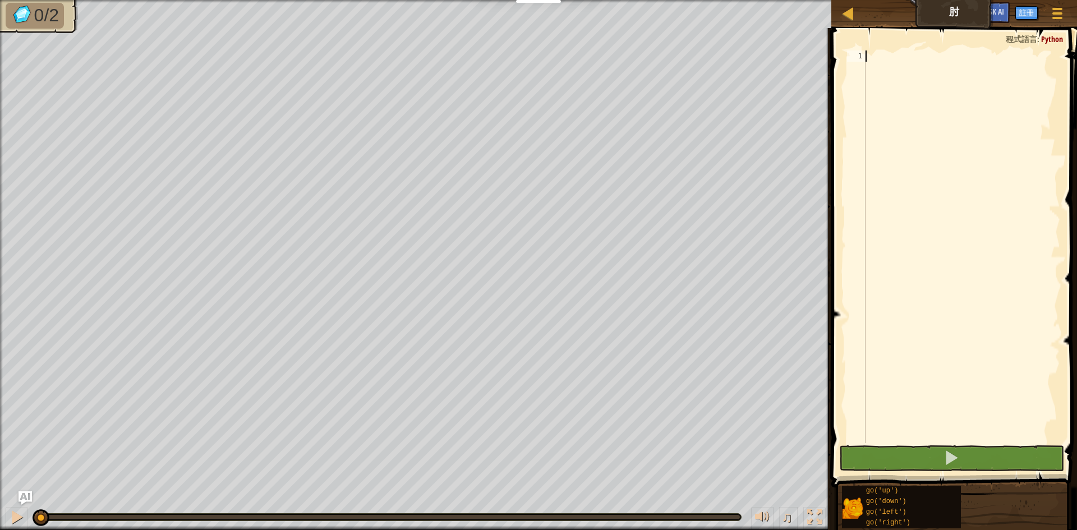
click at [956, 59] on div at bounding box center [961, 257] width 197 height 415
click at [850, 16] on div at bounding box center [848, 13] width 14 height 14
select select "zh-HANT"
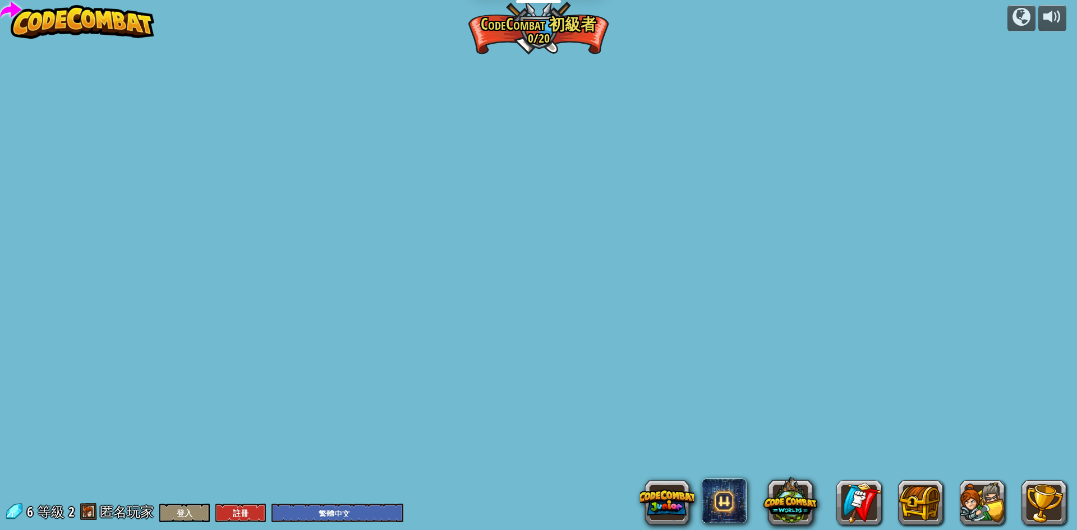
select select "zh-HANT"
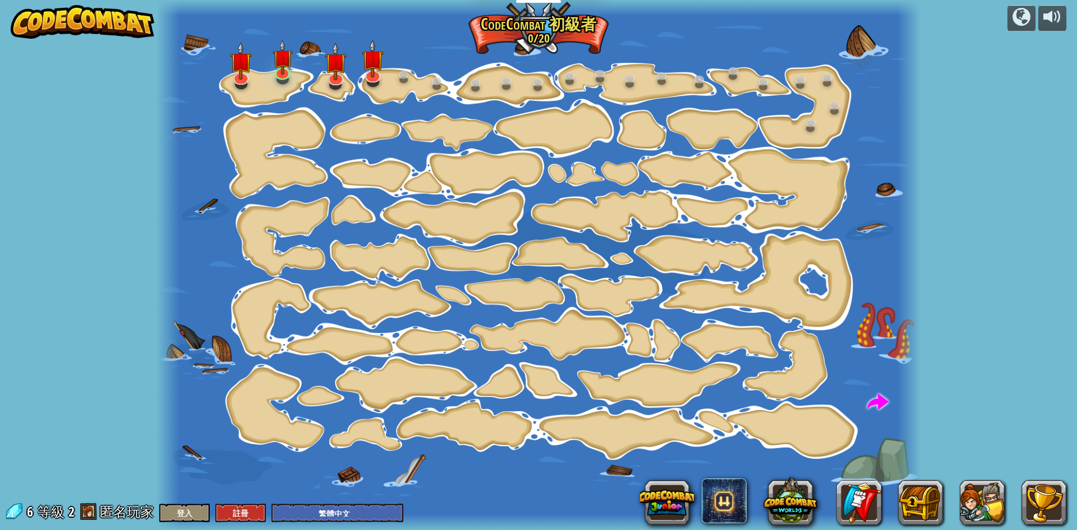
select select "zh-HANT"
click at [810, 123] on link at bounding box center [812, 124] width 22 height 22
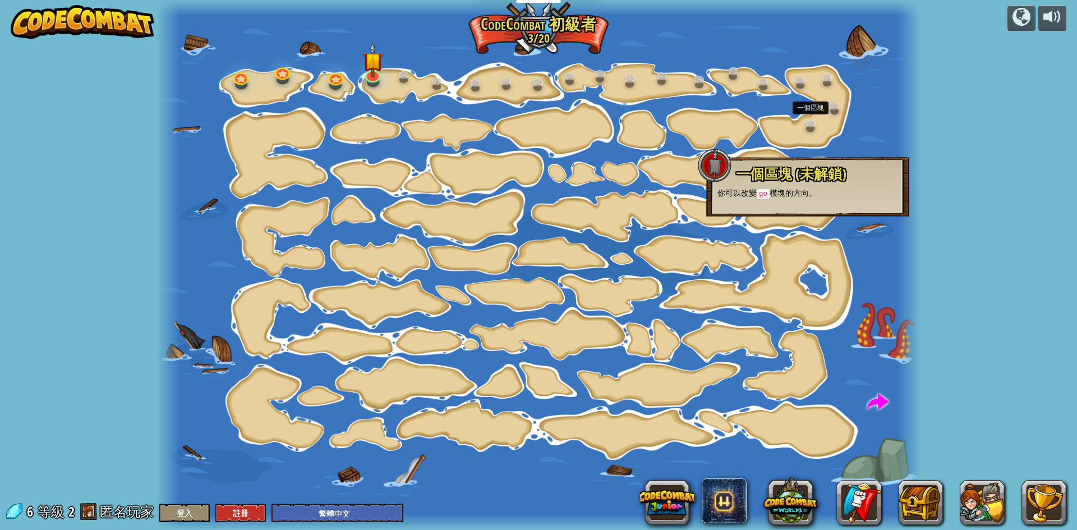
click at [716, 135] on div at bounding box center [538, 265] width 764 height 530
